Goal: Task Accomplishment & Management: Manage account settings

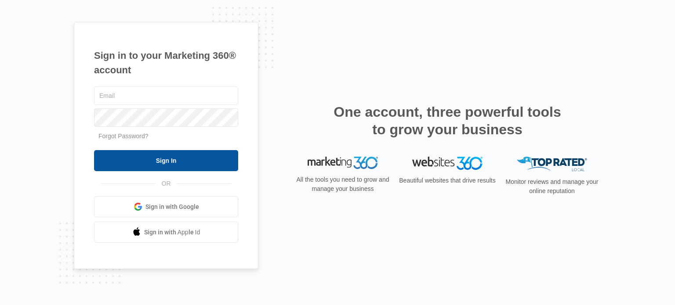
type input "timmorris.epulo@gmail.com"
click at [156, 161] on input "Sign In" at bounding box center [166, 160] width 144 height 21
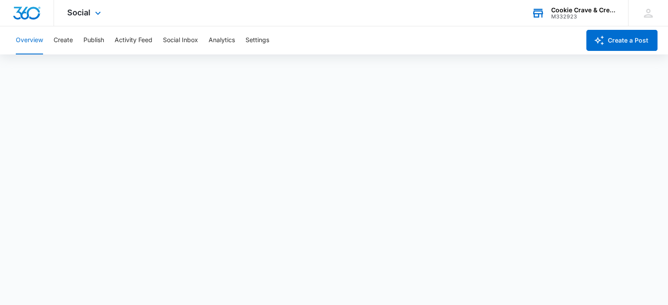
click at [571, 7] on div "Cookie Crave & Creamery" at bounding box center [584, 10] width 64 height 7
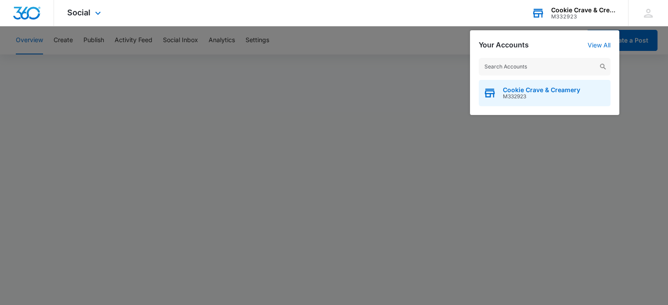
click at [541, 95] on span "M332923" at bounding box center [541, 97] width 77 height 6
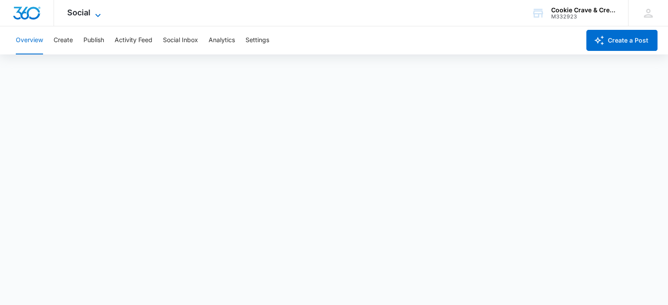
click at [98, 13] on icon at bounding box center [98, 15] width 11 height 11
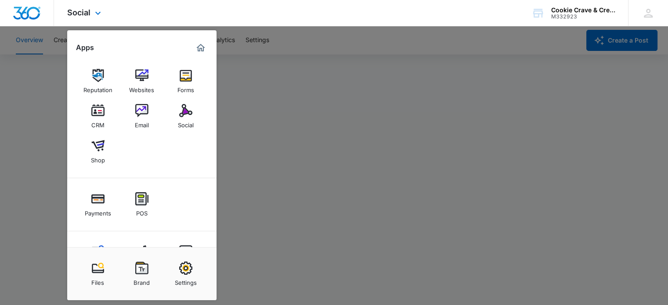
click at [115, 13] on div "Social Apps Reputation Websites Forms CRM Email Social Shop Payments POS Conten…" at bounding box center [85, 13] width 62 height 26
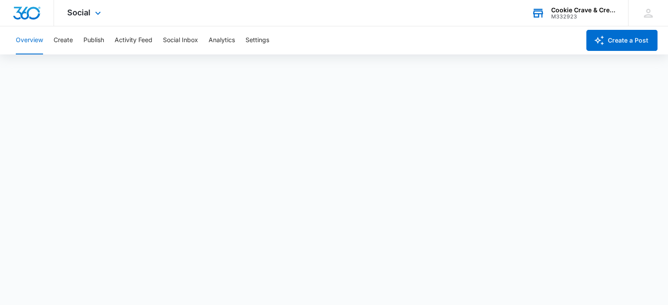
click at [582, 8] on div "Cookie Crave & Creamery" at bounding box center [584, 10] width 64 height 7
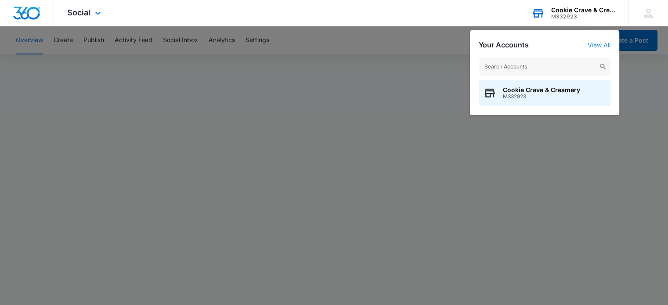
click at [601, 45] on link "View All" at bounding box center [599, 44] width 23 height 7
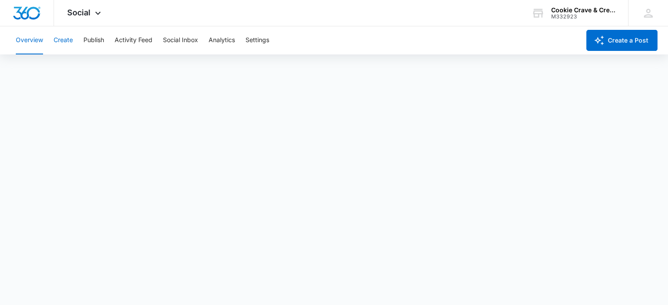
click at [69, 40] on button "Create" at bounding box center [63, 40] width 19 height 28
click at [260, 37] on button "Settings" at bounding box center [258, 40] width 24 height 28
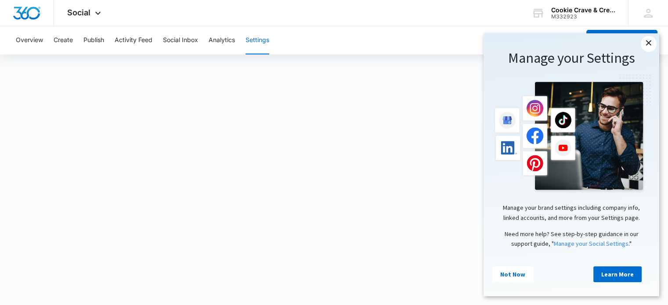
click at [649, 41] on link "×" at bounding box center [649, 44] width 16 height 16
